Goal: Complete application form

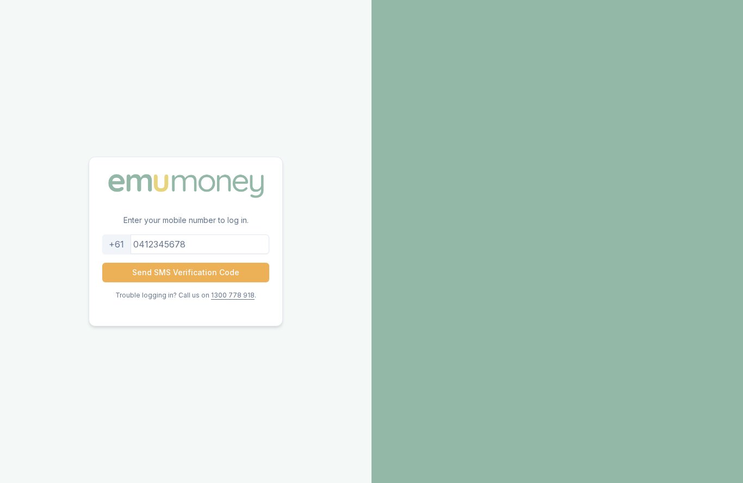
click at [221, 254] on input "tel" at bounding box center [185, 244] width 167 height 20
type input "0400175968"
click at [241, 282] on button "Send SMS Verification Code" at bounding box center [185, 273] width 167 height 20
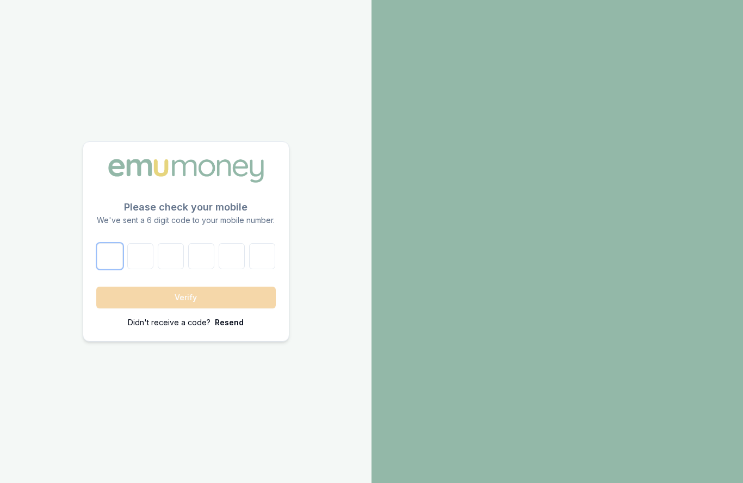
click at [113, 269] on input "number" at bounding box center [110, 256] width 26 height 26
type input "7"
type input "9"
type input "8"
type input "6"
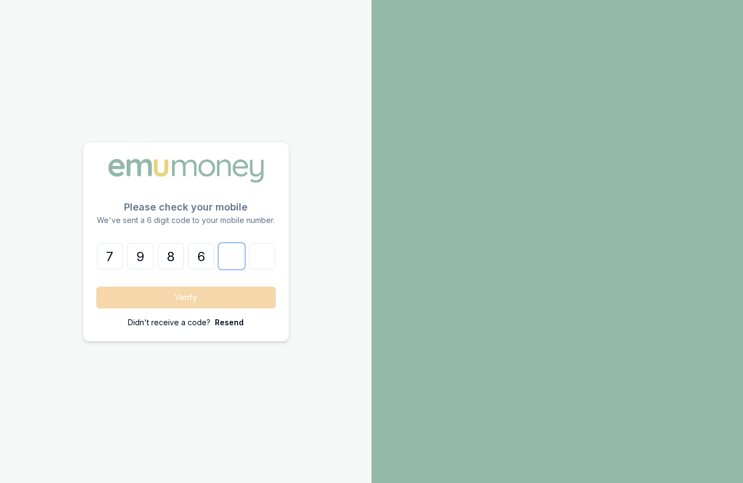
type input "9"
type input "0"
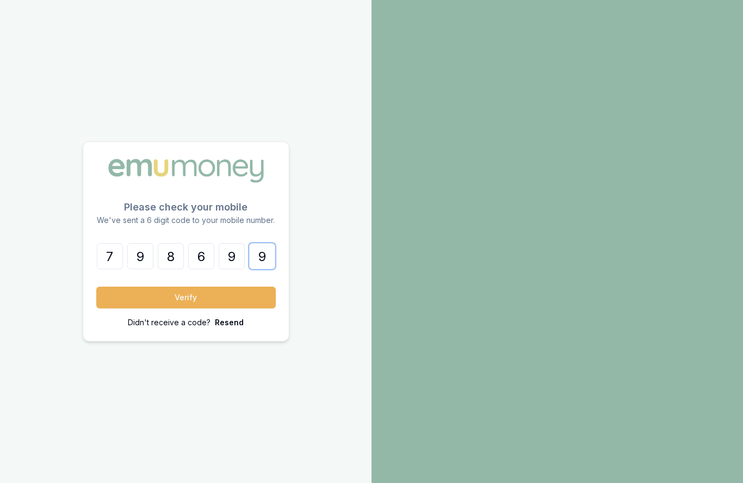
type input "9"
click at [234, 269] on input "9" at bounding box center [232, 256] width 26 height 26
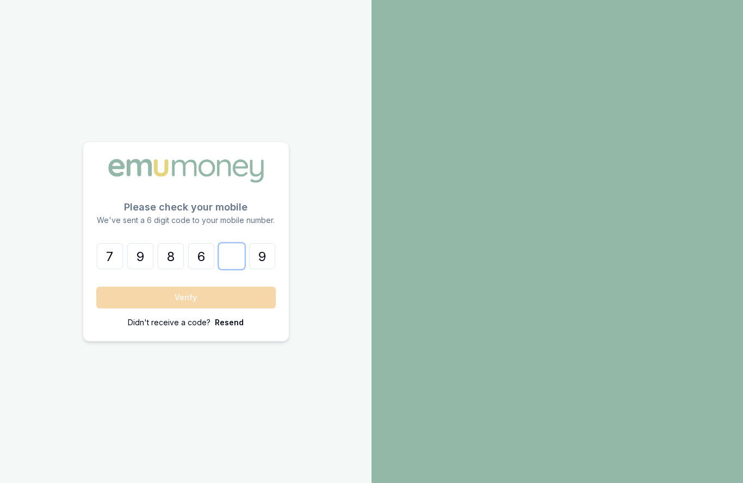
type input "8"
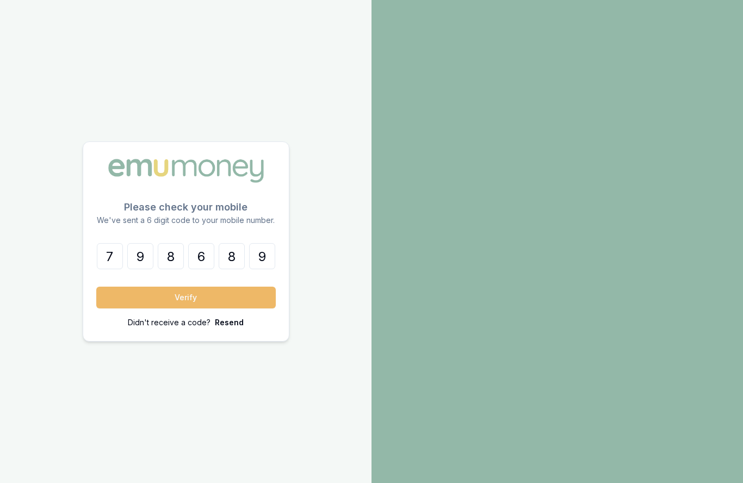
click at [185, 308] on button "Verify" at bounding box center [185, 297] width 179 height 22
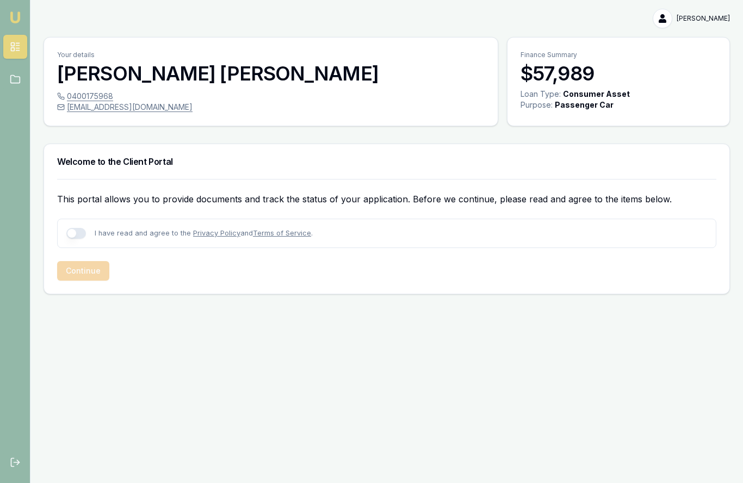
click at [79, 236] on button "button" at bounding box center [76, 233] width 20 height 11
checkbox input "true"
click at [18, 84] on icon at bounding box center [15, 79] width 11 height 11
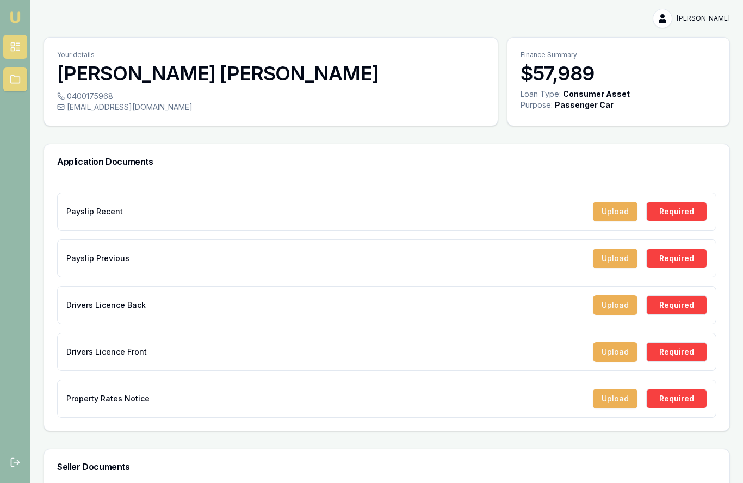
click at [16, 51] on icon at bounding box center [17, 51] width 3 height 0
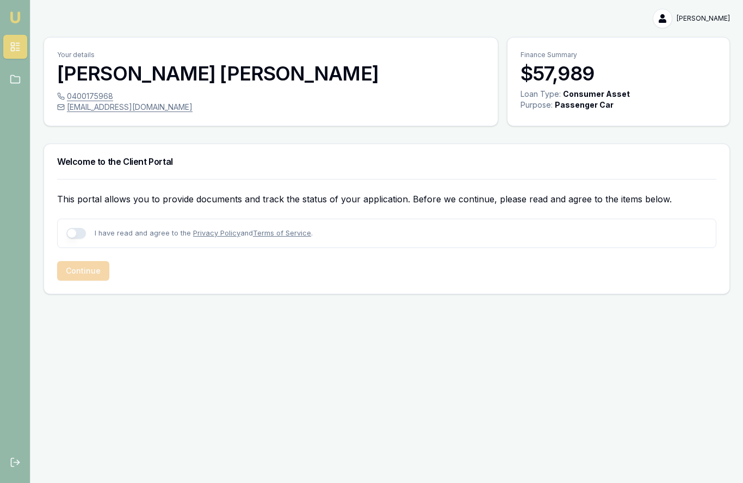
click at [75, 239] on div "I have read and agree to the Privacy Policy and Terms of Service ." at bounding box center [386, 233] width 659 height 29
click at [75, 234] on button "button" at bounding box center [76, 233] width 20 height 11
checkbox input "true"
click at [82, 269] on button "Continue" at bounding box center [83, 271] width 52 height 20
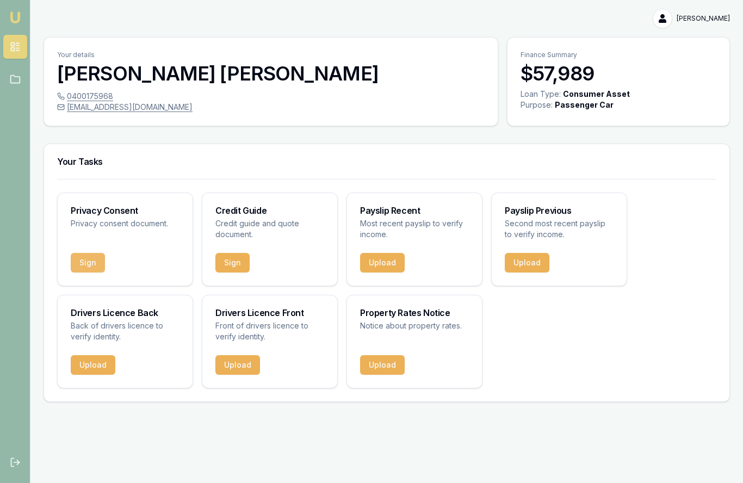
click at [93, 263] on button "Sign" at bounding box center [88, 263] width 34 height 20
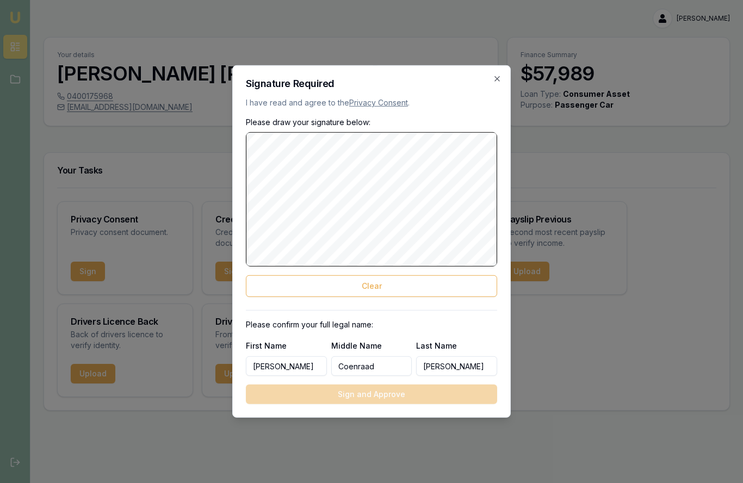
click at [306, 365] on input "[PERSON_NAME]" at bounding box center [286, 366] width 81 height 20
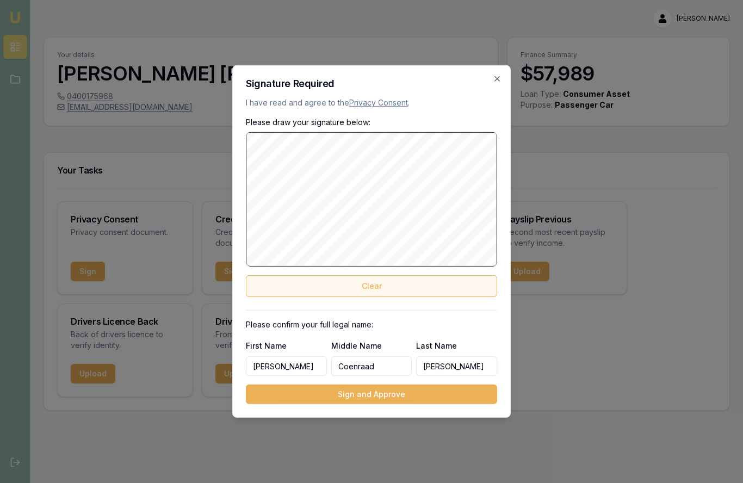
type input "[PERSON_NAME]"
click at [397, 283] on button "Clear" at bounding box center [371, 286] width 251 height 22
click at [395, 283] on button "Clear" at bounding box center [371, 286] width 251 height 22
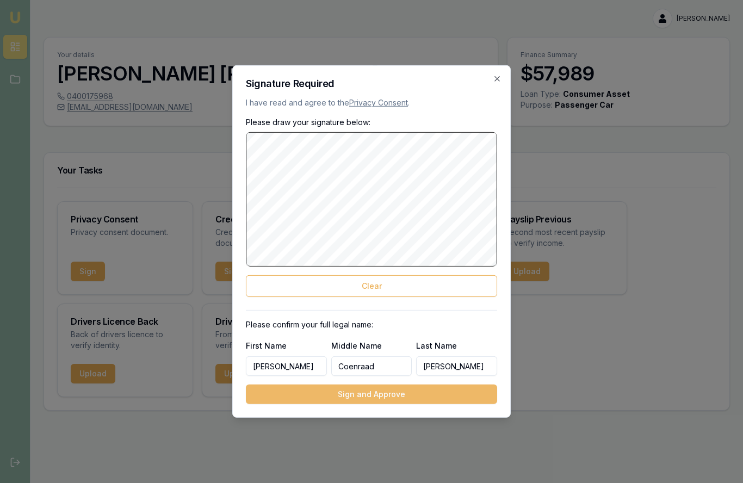
click at [388, 394] on button "Sign and Approve" at bounding box center [371, 394] width 251 height 20
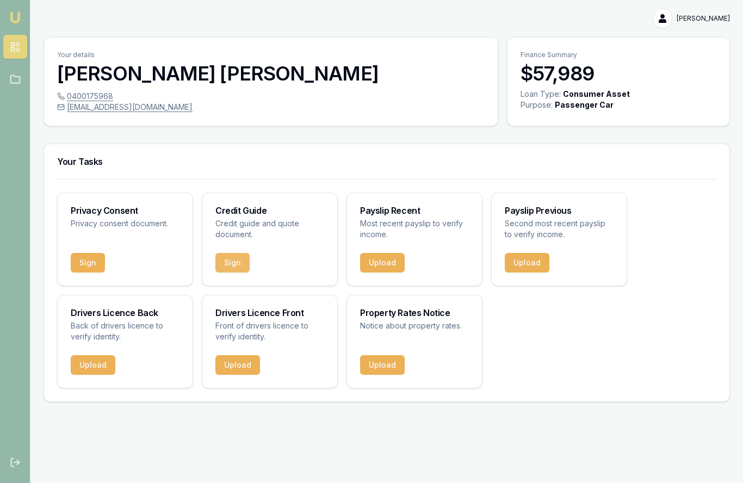
click at [241, 260] on button "Sign" at bounding box center [232, 263] width 34 height 20
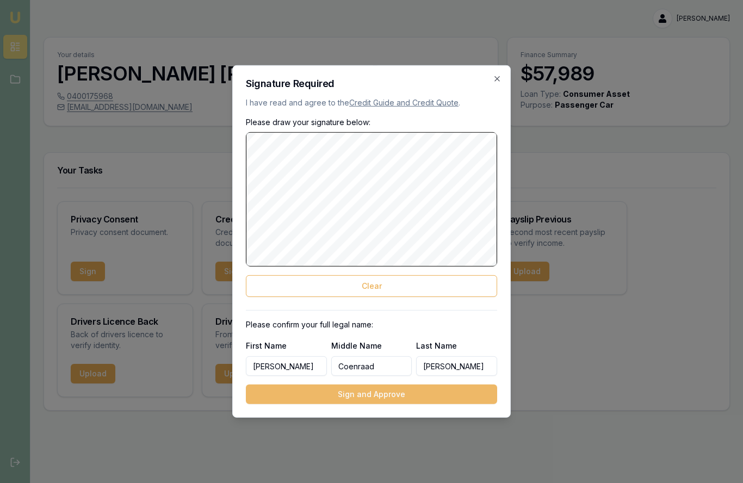
click at [387, 394] on button "Sign and Approve" at bounding box center [371, 394] width 251 height 20
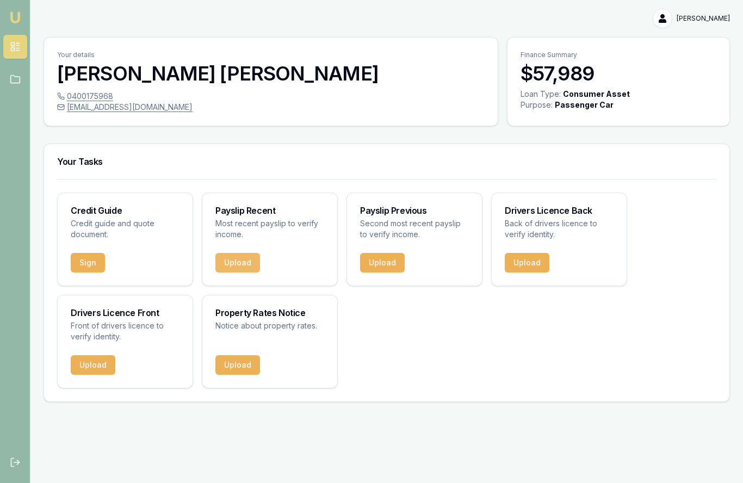
click at [239, 261] on button "Upload" at bounding box center [237, 263] width 45 height 20
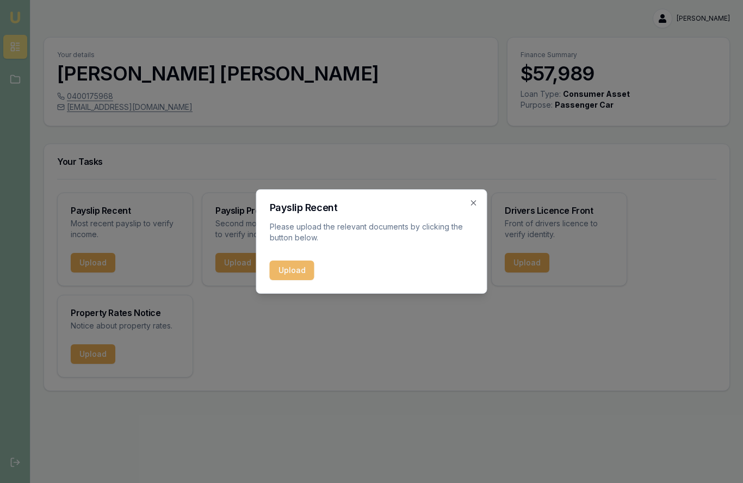
click at [286, 272] on button "Upload" at bounding box center [292, 270] width 45 height 20
click at [477, 202] on icon "button" at bounding box center [473, 202] width 9 height 9
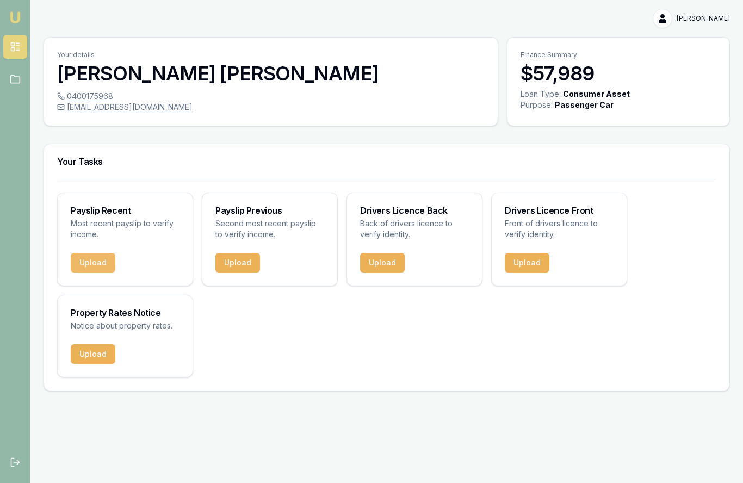
click at [99, 264] on button "Upload" at bounding box center [93, 263] width 45 height 20
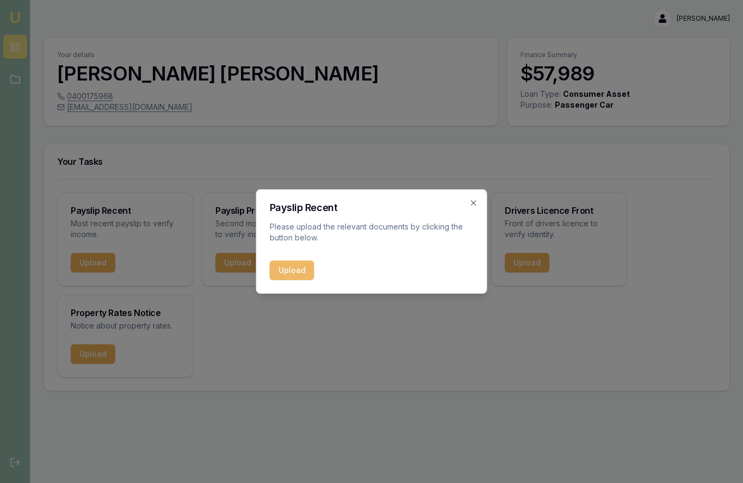
click at [295, 270] on button "Upload" at bounding box center [292, 270] width 45 height 20
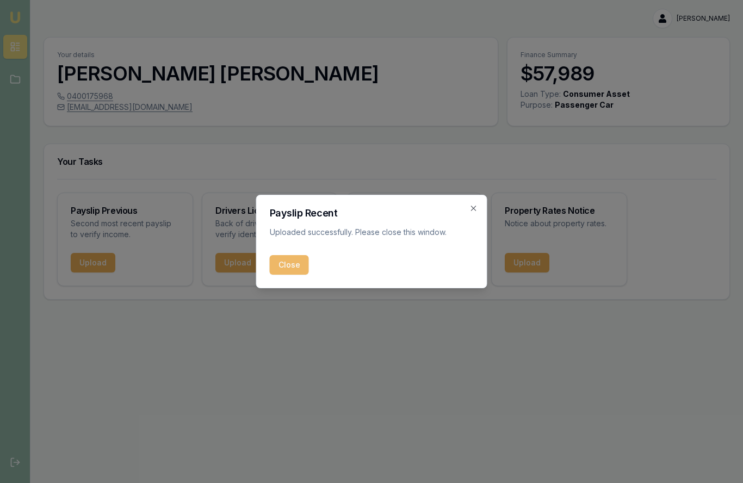
click at [289, 265] on button "Close" at bounding box center [289, 265] width 39 height 20
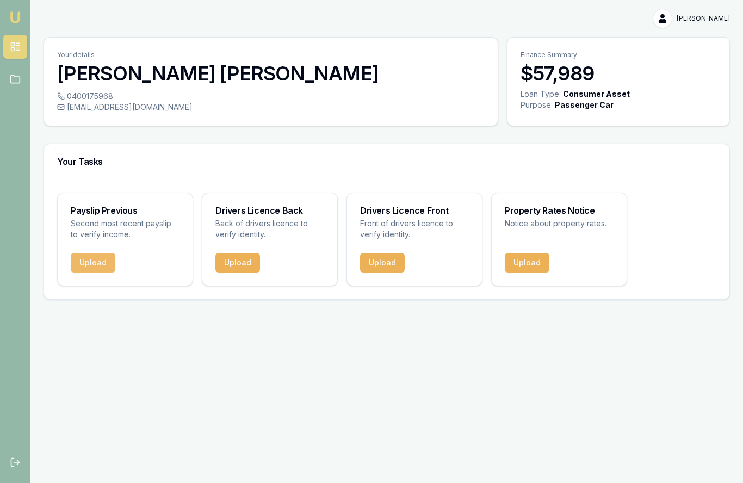
click at [95, 262] on button "Upload" at bounding box center [93, 263] width 45 height 20
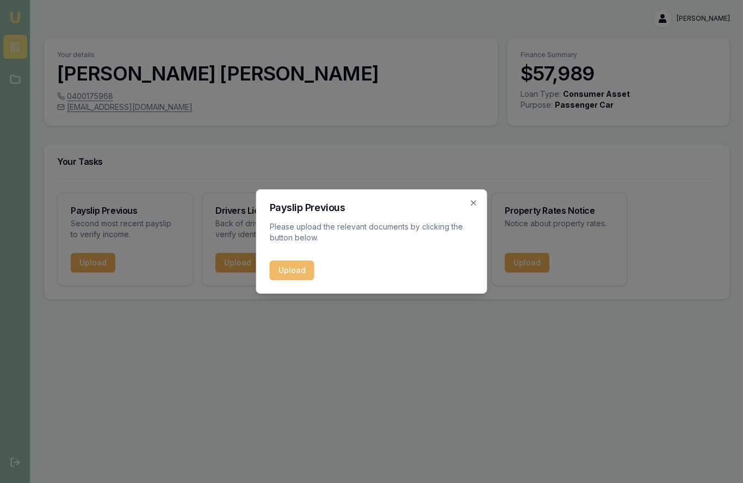
click at [295, 275] on button "Upload" at bounding box center [292, 270] width 45 height 20
click at [474, 203] on icon "button" at bounding box center [473, 202] width 5 height 5
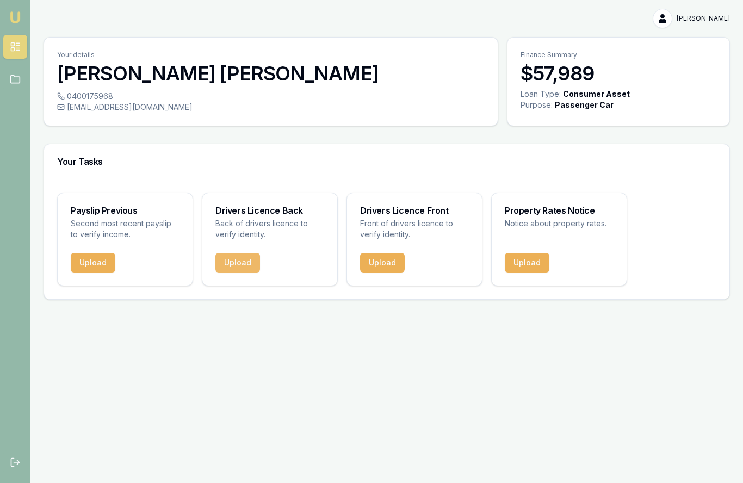
click at [240, 263] on button "Upload" at bounding box center [237, 263] width 45 height 20
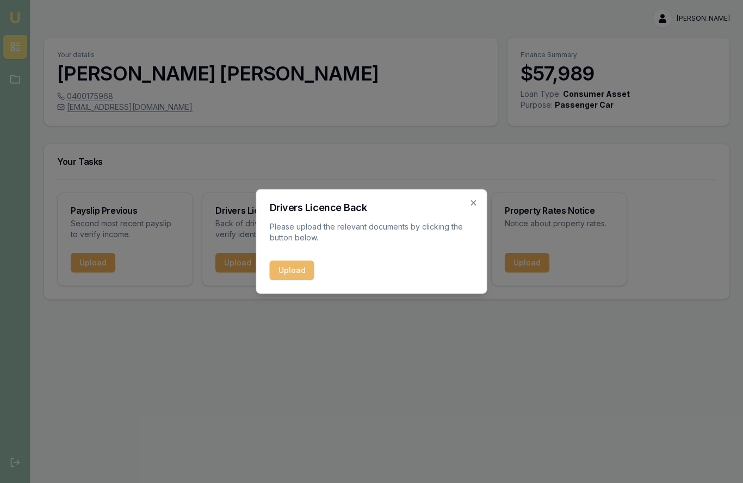
click at [287, 266] on button "Upload" at bounding box center [292, 270] width 45 height 20
click at [475, 201] on icon "button" at bounding box center [473, 202] width 9 height 9
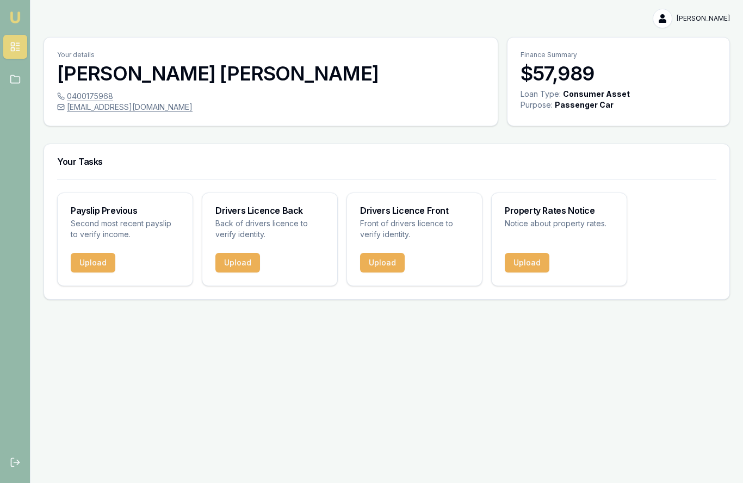
click at [458, 329] on div "[PERSON_NAME] [PERSON_NAME] Toggle Menu Your details [PERSON_NAME] 0400175968 […" at bounding box center [371, 241] width 743 height 483
click at [95, 259] on button "Upload" at bounding box center [93, 263] width 45 height 20
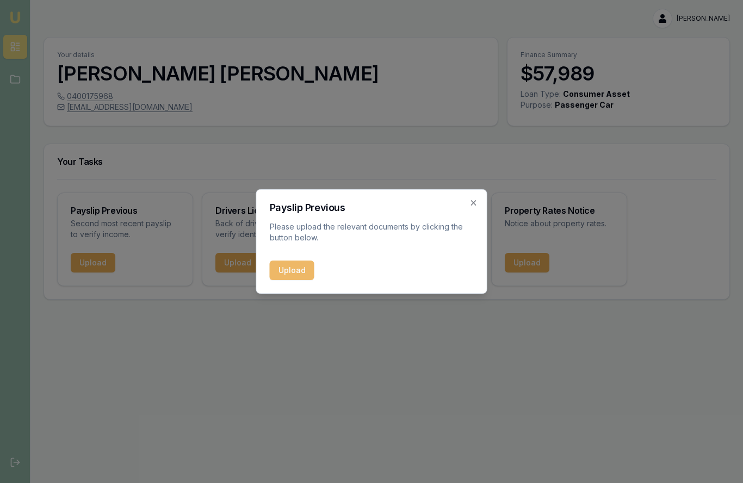
click at [290, 269] on button "Upload" at bounding box center [292, 270] width 45 height 20
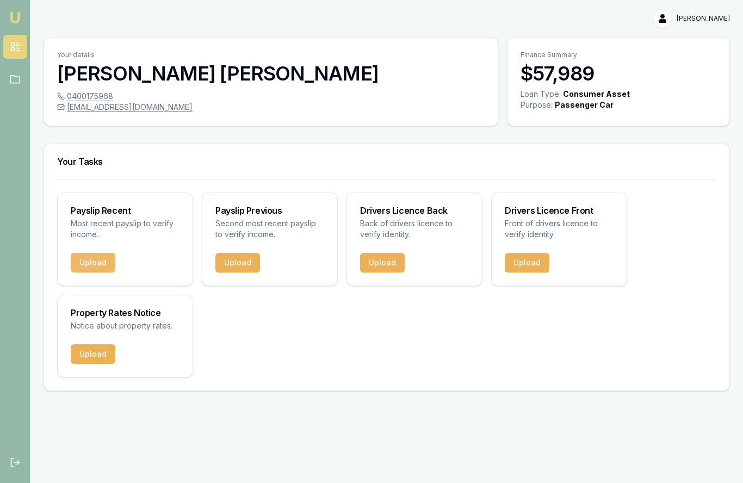
click at [94, 264] on button "Upload" at bounding box center [93, 263] width 45 height 20
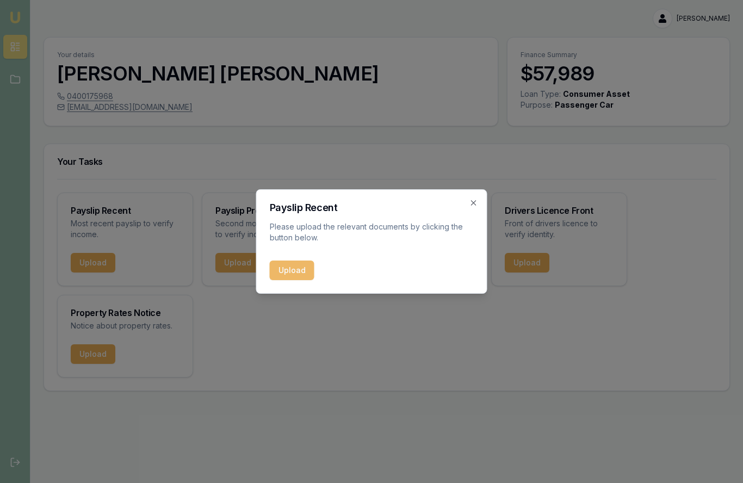
click at [277, 274] on button "Upload" at bounding box center [292, 270] width 45 height 20
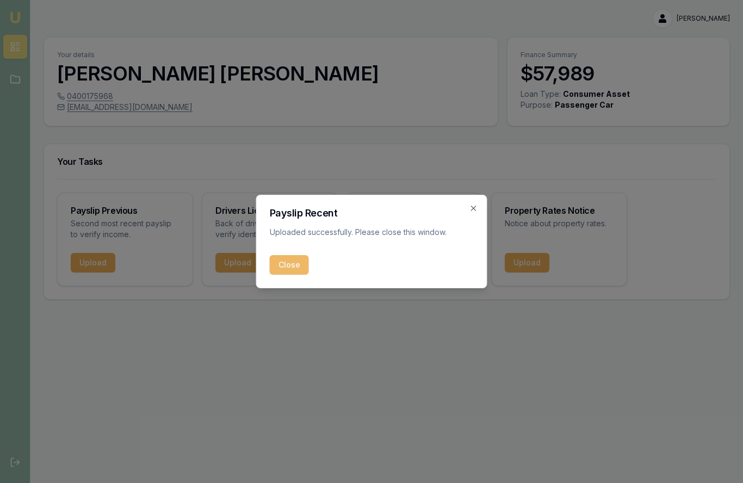
click at [286, 266] on button "Close" at bounding box center [289, 265] width 39 height 20
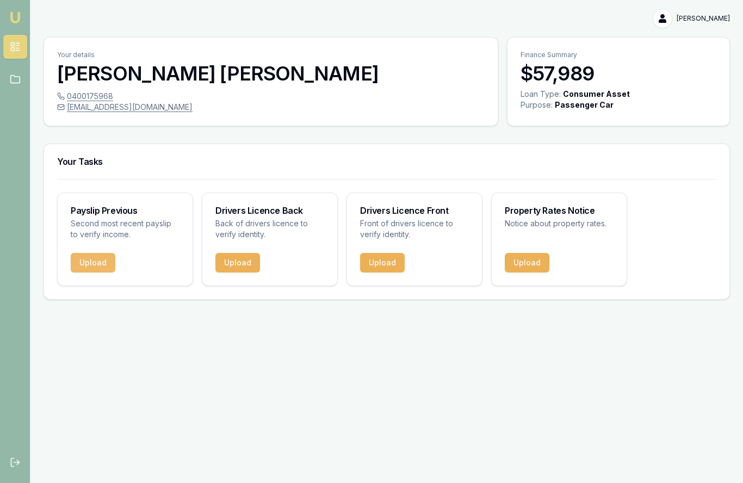
click at [85, 264] on button "Upload" at bounding box center [93, 263] width 45 height 20
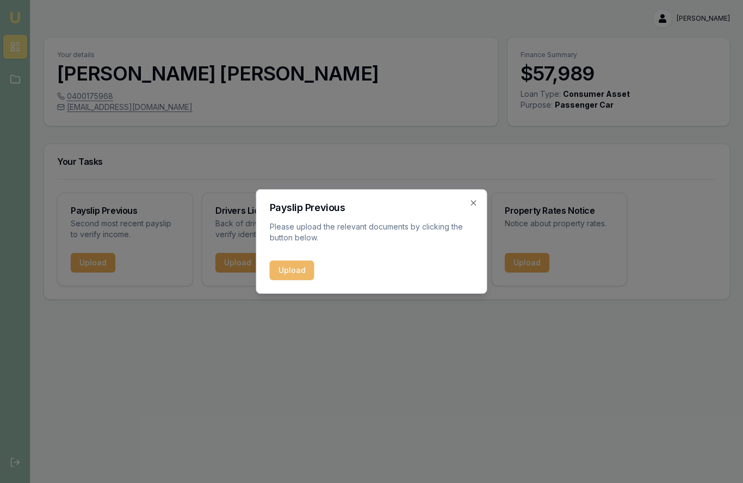
click at [295, 267] on button "Upload" at bounding box center [292, 270] width 45 height 20
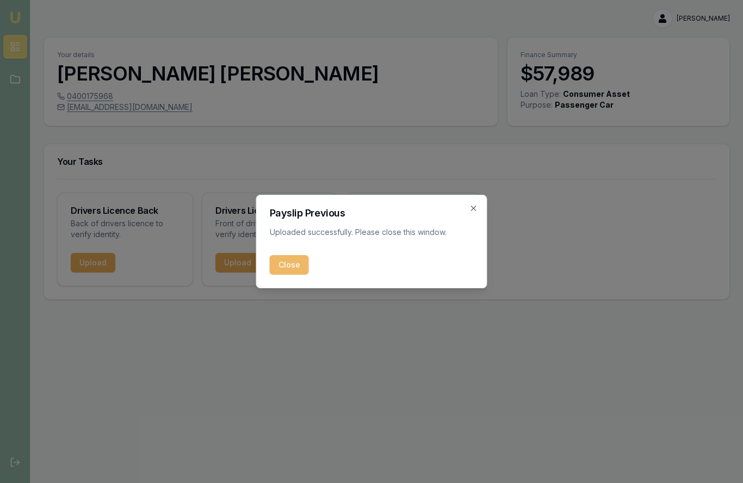
click at [280, 264] on button "Close" at bounding box center [289, 265] width 39 height 20
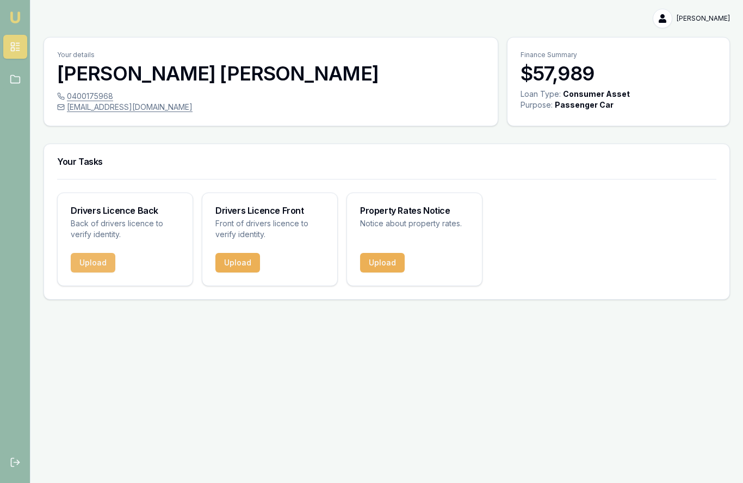
click at [91, 263] on button "Upload" at bounding box center [93, 263] width 45 height 20
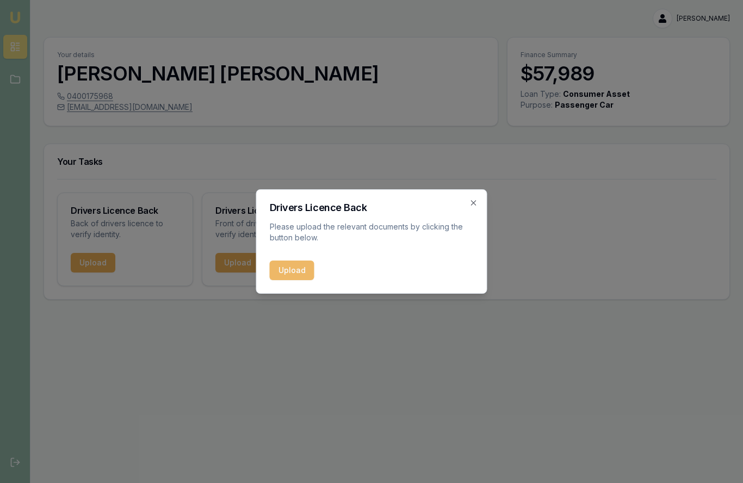
click at [278, 265] on button "Upload" at bounding box center [292, 270] width 45 height 20
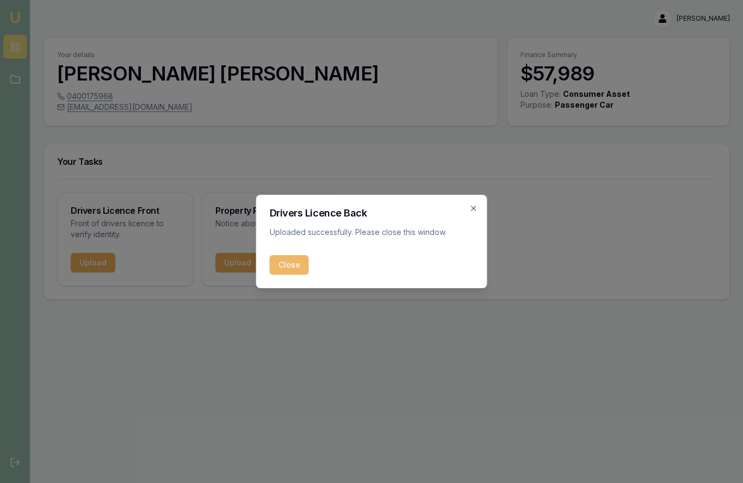
click at [284, 265] on button "Close" at bounding box center [289, 265] width 39 height 20
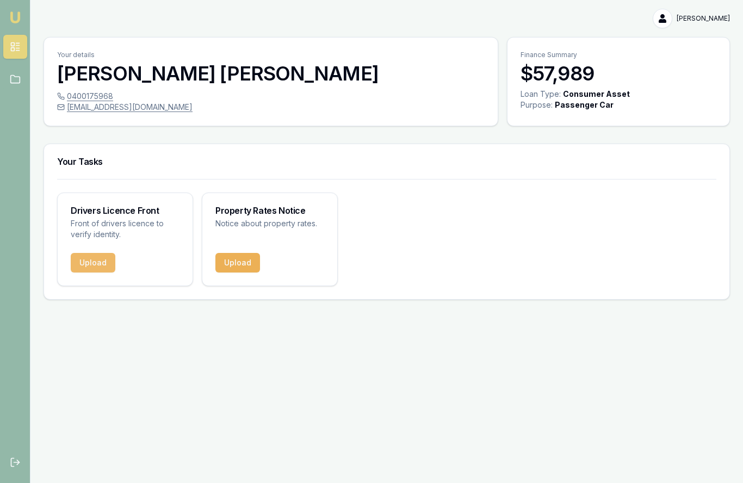
click at [96, 257] on button "Upload" at bounding box center [93, 263] width 45 height 20
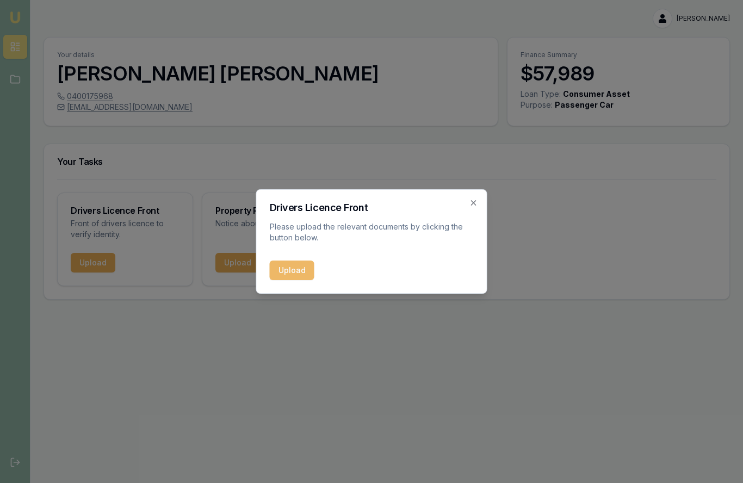
click at [293, 264] on button "Upload" at bounding box center [292, 270] width 45 height 20
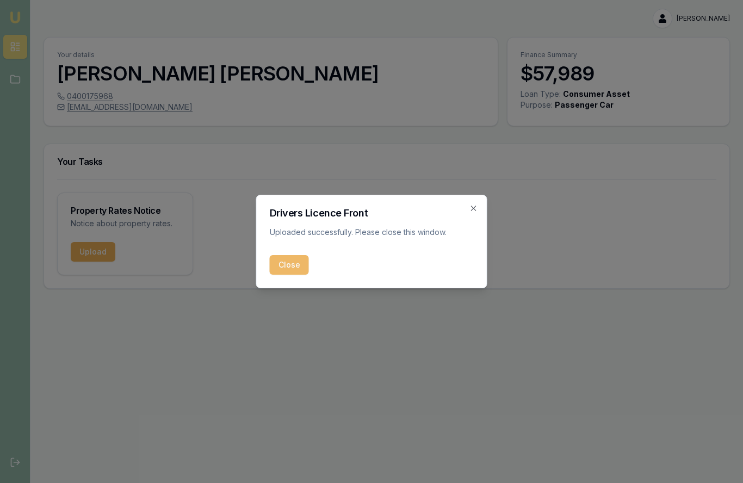
click at [296, 271] on button "Close" at bounding box center [289, 265] width 39 height 20
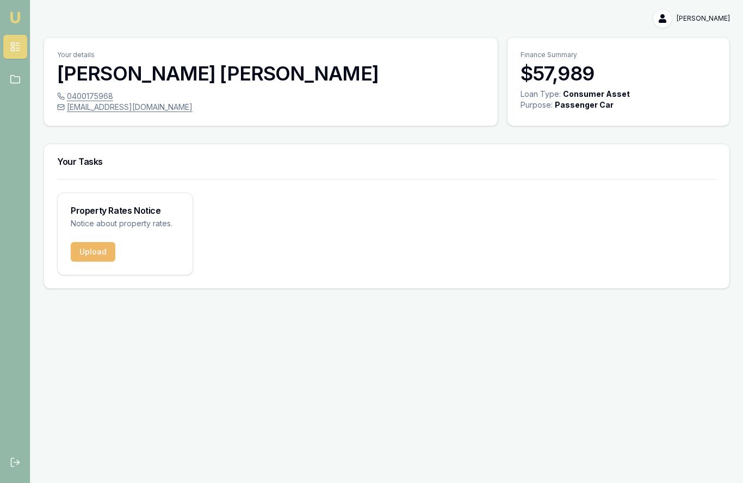
click at [93, 252] on button "Upload" at bounding box center [93, 252] width 45 height 20
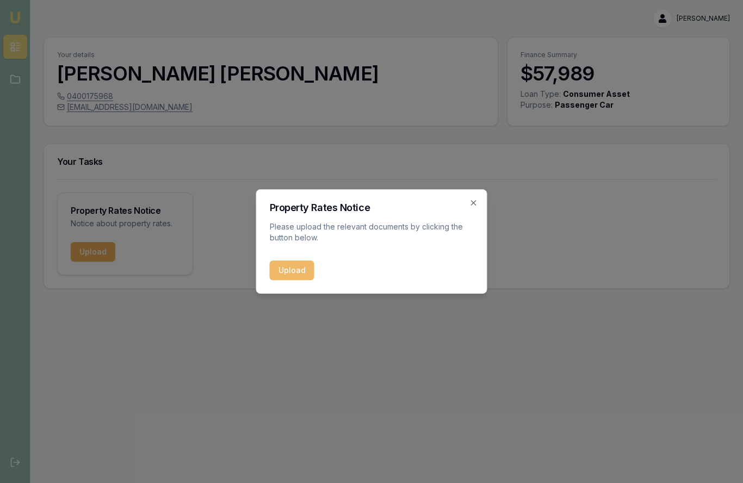
click at [294, 272] on button "Upload" at bounding box center [292, 270] width 45 height 20
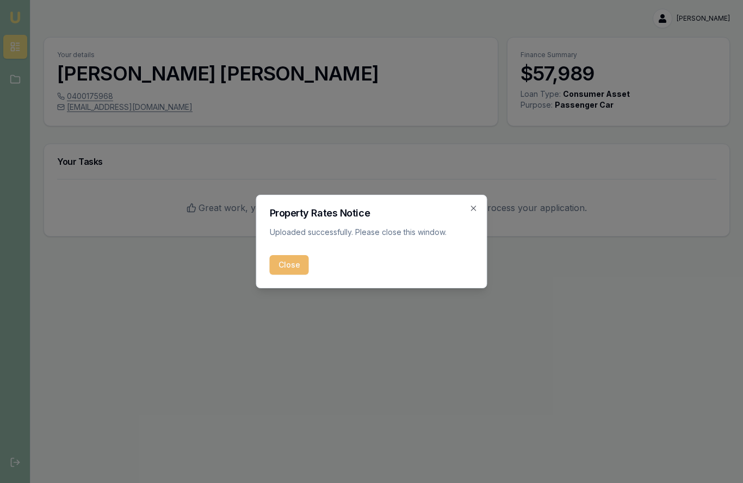
click at [289, 271] on button "Close" at bounding box center [289, 265] width 39 height 20
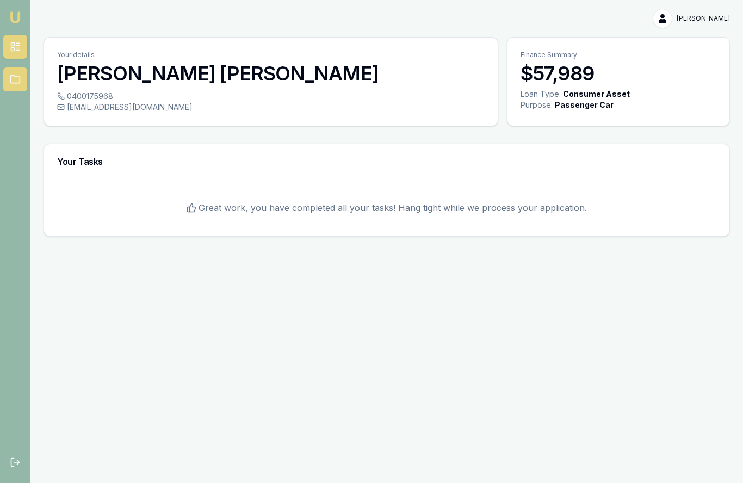
click at [16, 80] on icon at bounding box center [15, 79] width 11 height 11
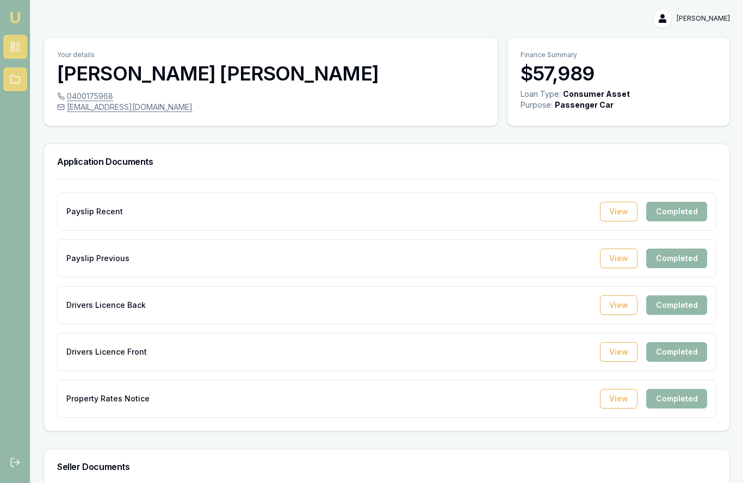
click at [20, 40] on link at bounding box center [15, 47] width 24 height 24
